Goal: Find specific page/section: Find specific page/section

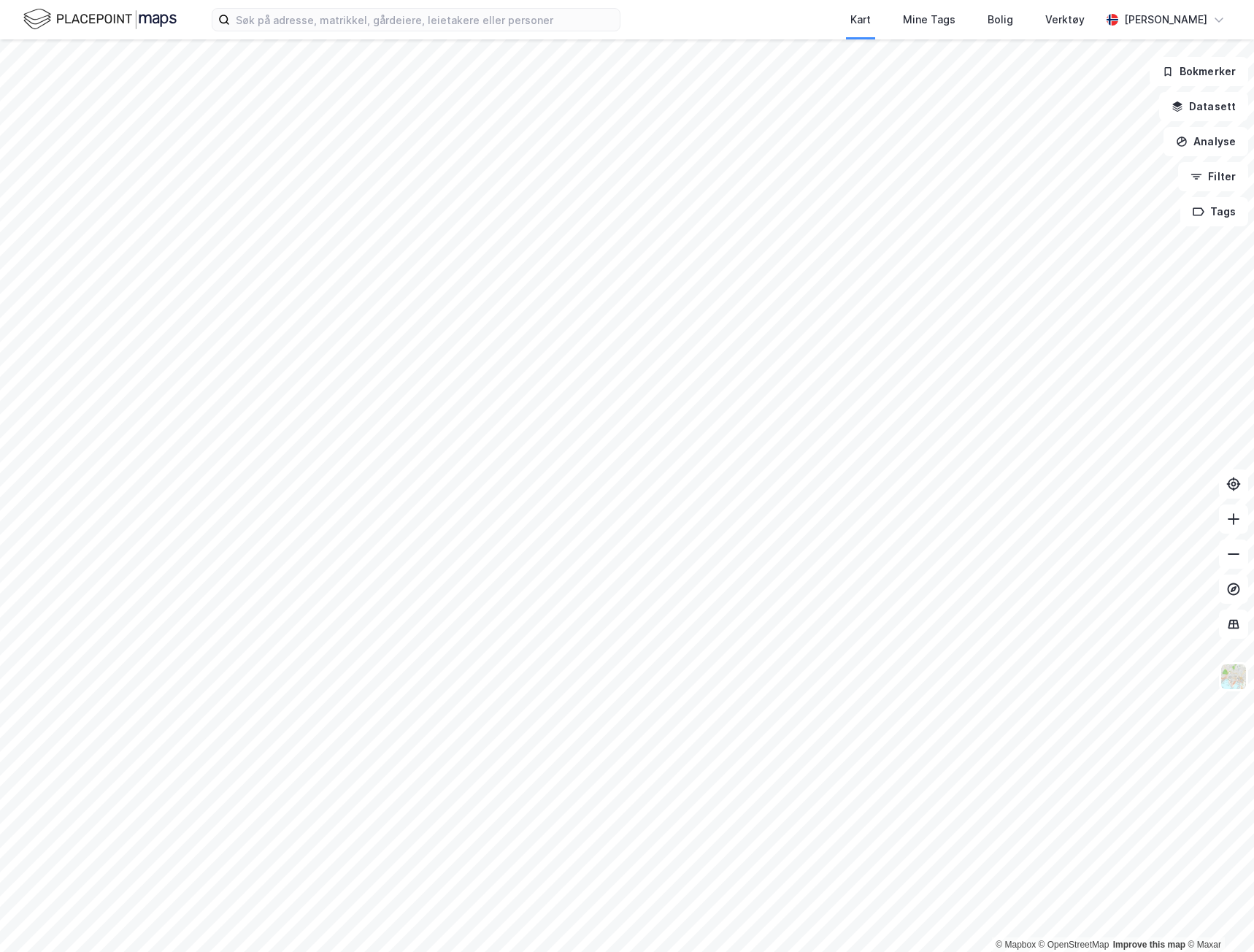
click at [542, 33] on div "Kart Mine Tags Bolig Verktøy [PERSON_NAME]" at bounding box center [627, 20] width 1254 height 40
click at [543, 24] on input at bounding box center [424, 20] width 390 height 22
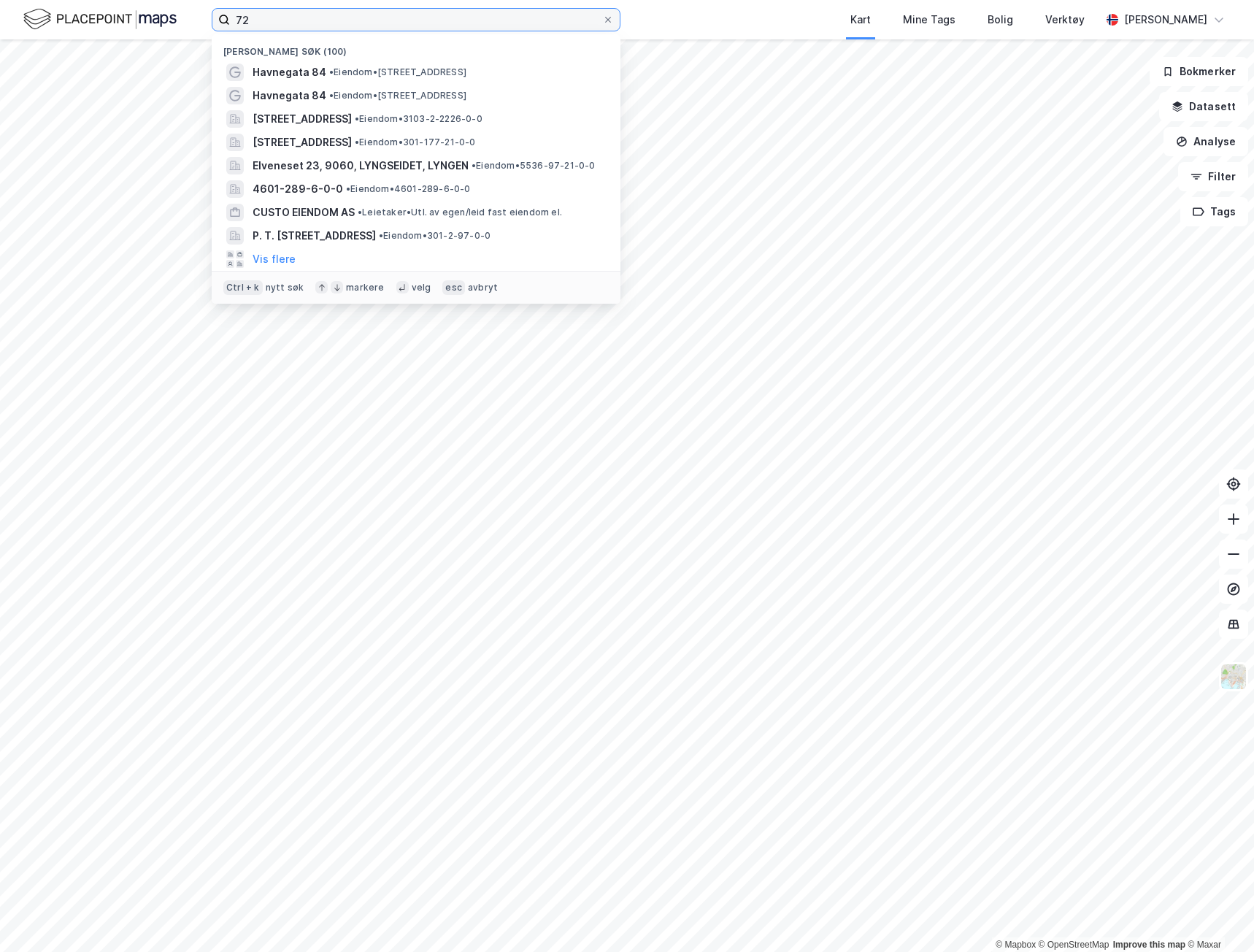
type input "7"
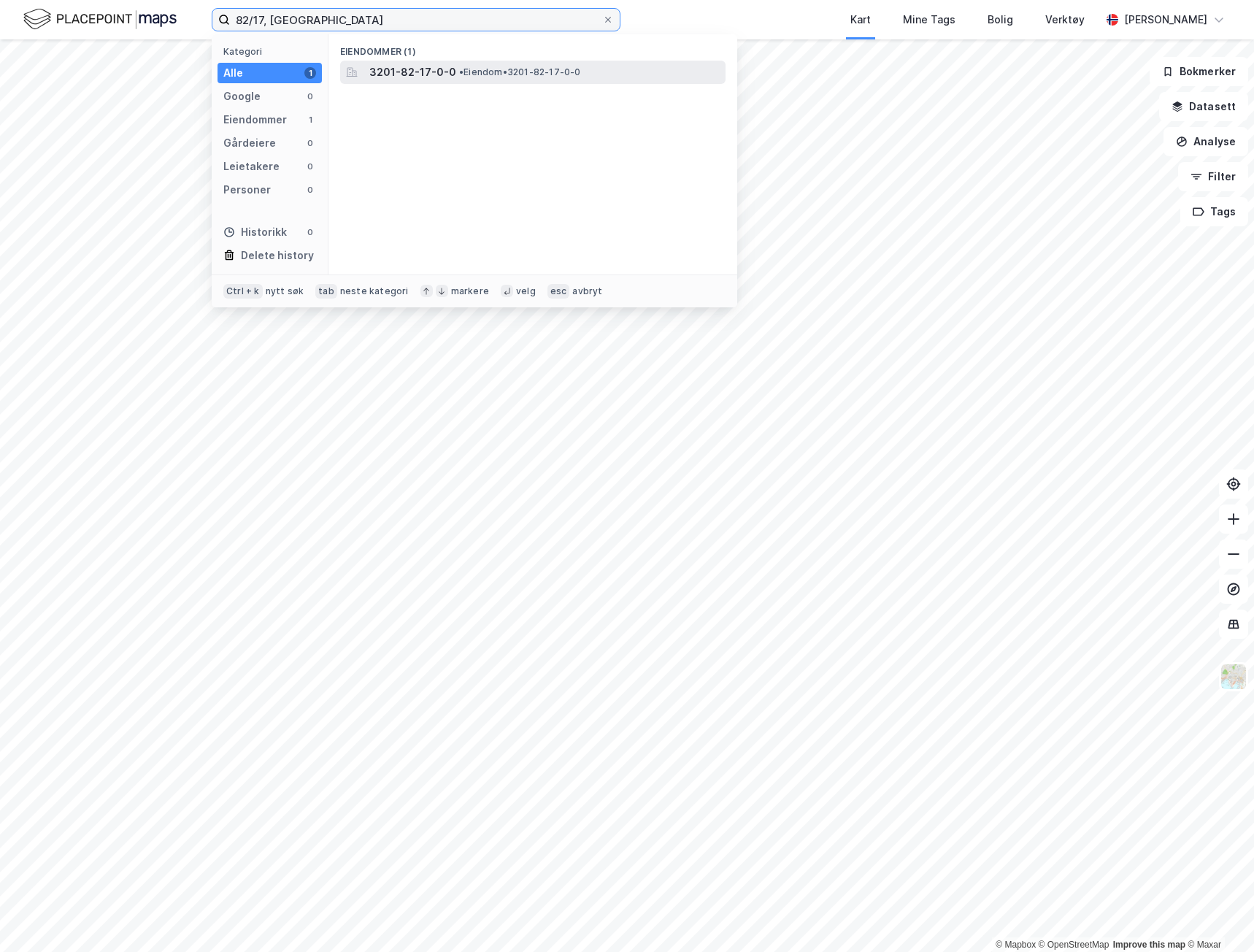
type input "82/17, [GEOGRAPHIC_DATA]"
